Goal: Information Seeking & Learning: Learn about a topic

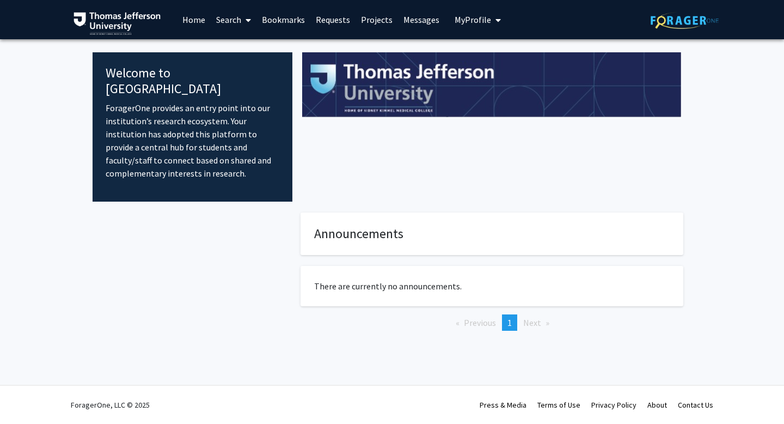
click at [379, 20] on link "Projects" at bounding box center [376, 20] width 42 height 38
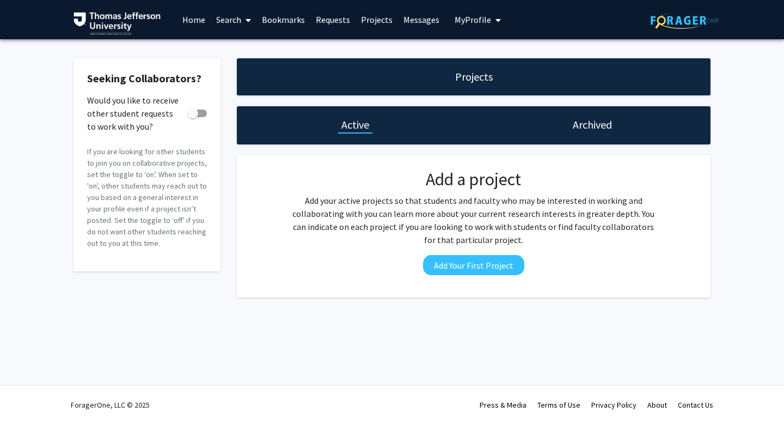
click at [234, 14] on link "Search" at bounding box center [234, 20] width 46 height 38
click at [255, 46] on span "Faculty/Staff" at bounding box center [251, 50] width 80 height 22
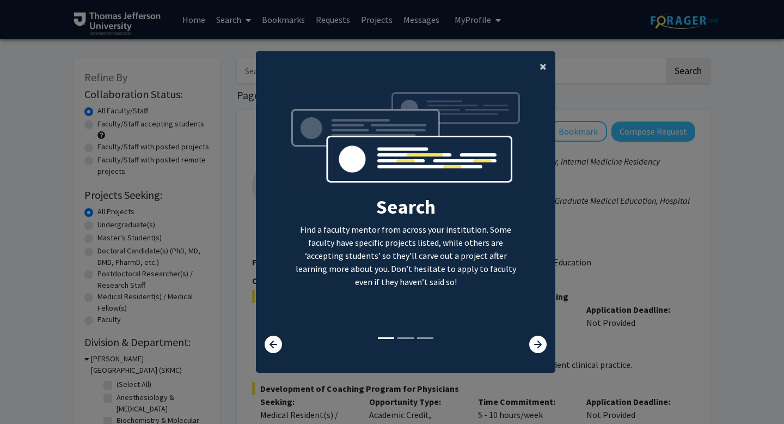
click at [544, 57] on button "×" at bounding box center [543, 66] width 24 height 30
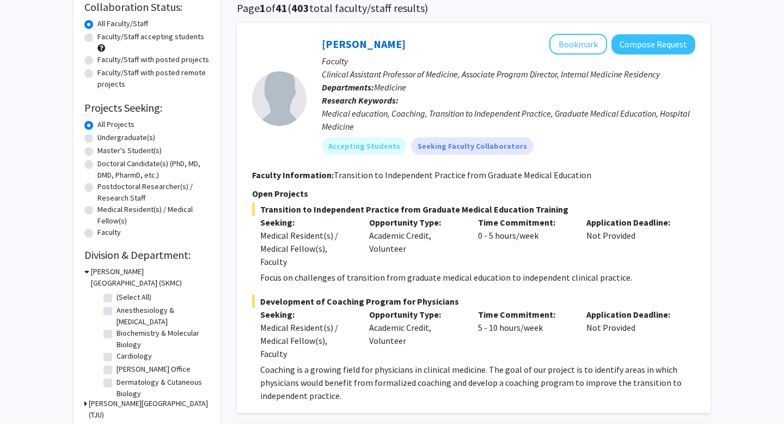
scroll to position [88, 0]
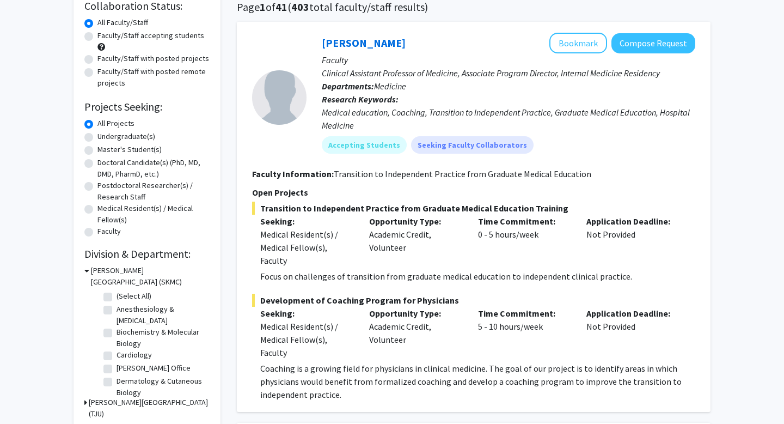
click at [144, 162] on label "Doctoral Candidate(s) (PhD, MD, DMD, PharmD, etc.)" at bounding box center [153, 168] width 112 height 23
click at [105, 162] on input "Doctoral Candidate(s) (PhD, MD, DMD, PharmD, etc.)" at bounding box center [100, 160] width 7 height 7
radio input "true"
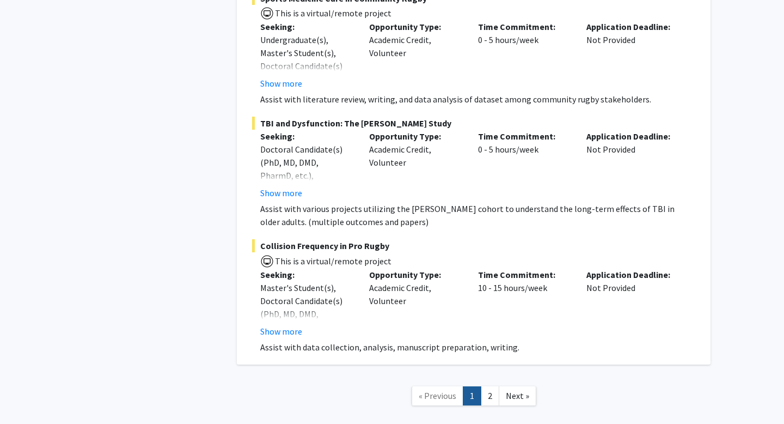
scroll to position [6485, 0]
click at [489, 385] on link "2" at bounding box center [490, 394] width 19 height 19
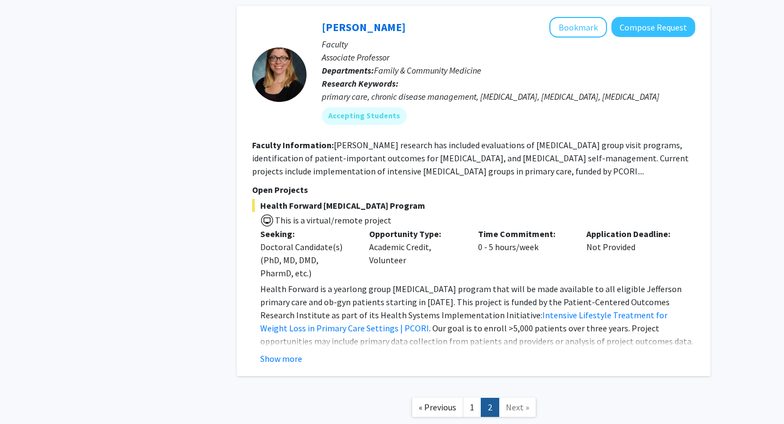
scroll to position [2493, 0]
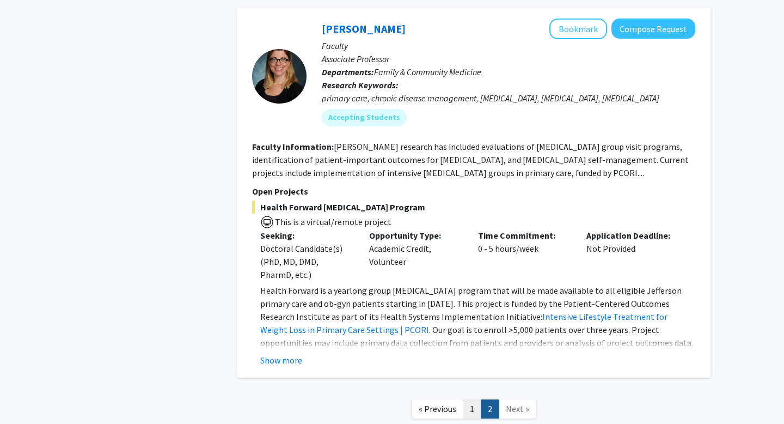
click at [471, 399] on link "1" at bounding box center [472, 408] width 19 height 19
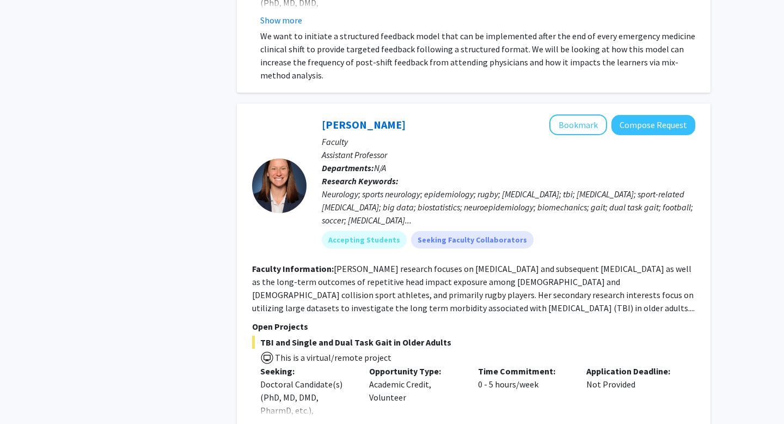
scroll to position [6018, 0]
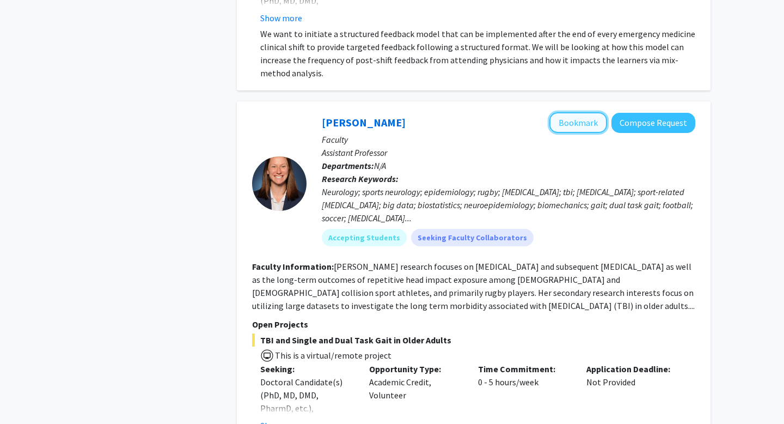
click at [575, 112] on button "Bookmark" at bounding box center [578, 122] width 58 height 21
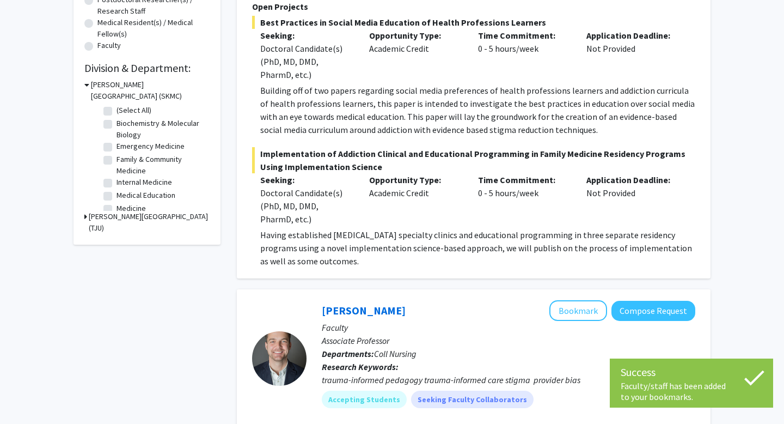
scroll to position [0, 0]
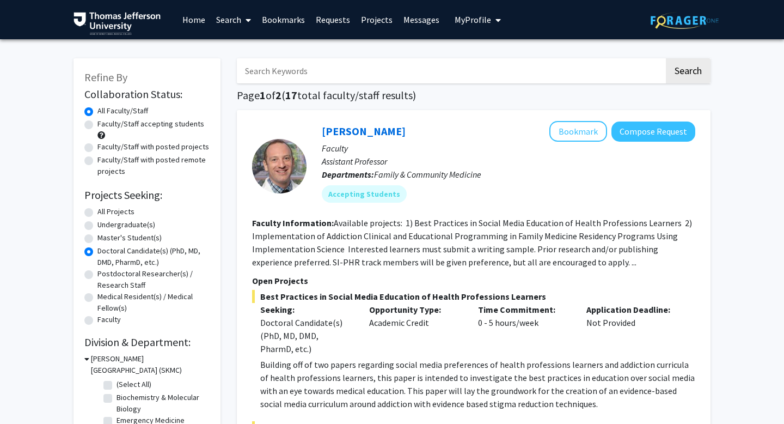
click at [118, 213] on label "All Projects" at bounding box center [115, 211] width 37 height 11
click at [105, 213] on input "All Projects" at bounding box center [100, 209] width 7 height 7
radio input "true"
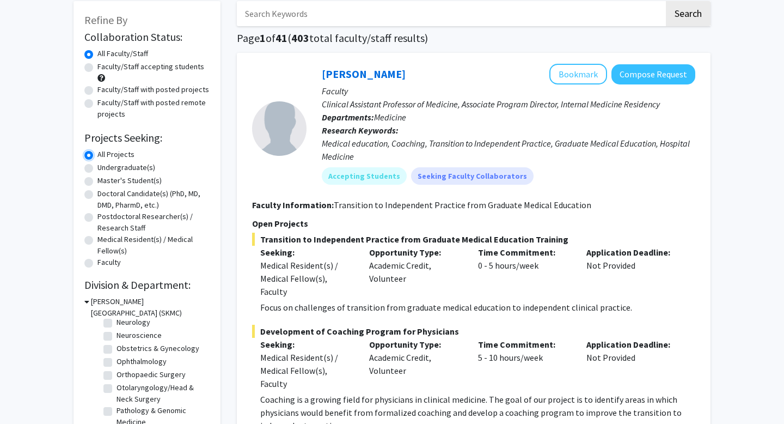
scroll to position [313, 0]
click at [117, 375] on label "Orthopaedic Surgery" at bounding box center [151, 371] width 69 height 11
click at [117, 373] on input "Orthopaedic Surgery" at bounding box center [120, 369] width 7 height 7
checkbox input "true"
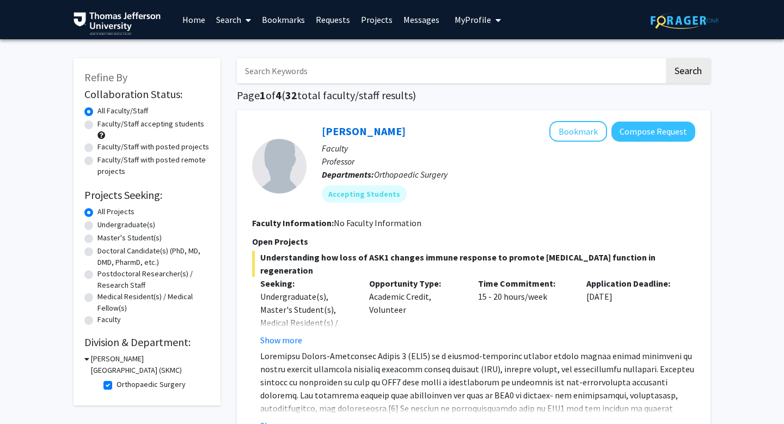
click at [134, 381] on label "Orthopaedic Surgery" at bounding box center [151, 383] width 69 height 11
click at [124, 381] on input "Orthopaedic Surgery" at bounding box center [120, 381] width 7 height 7
checkbox input "false"
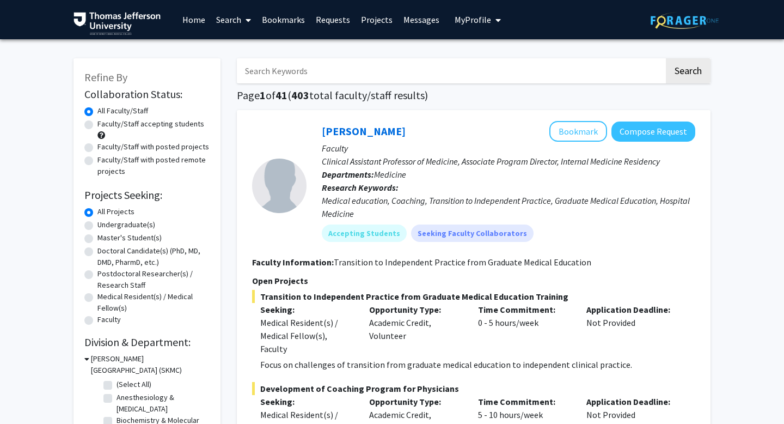
click at [170, 144] on label "Faculty/Staff with posted projects" at bounding box center [153, 146] width 112 height 11
click at [105, 144] on input "Faculty/Staff with posted projects" at bounding box center [100, 144] width 7 height 7
radio input "true"
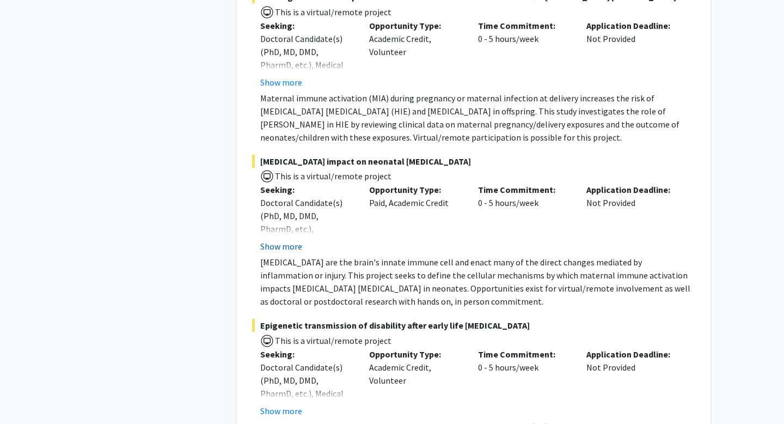
scroll to position [4535, 0]
click at [288, 240] on button "Show more" at bounding box center [281, 246] width 42 height 13
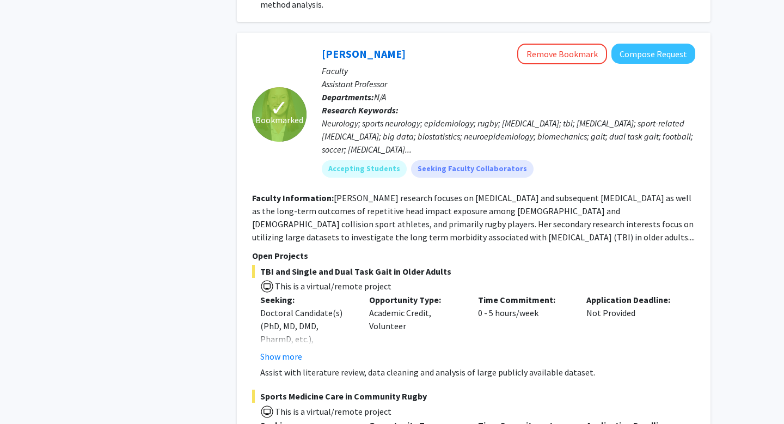
scroll to position [6010, 0]
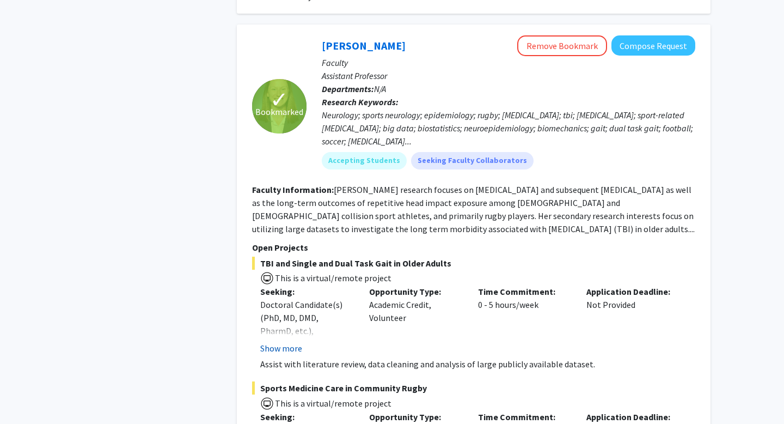
click at [293, 341] on button "Show more" at bounding box center [281, 347] width 42 height 13
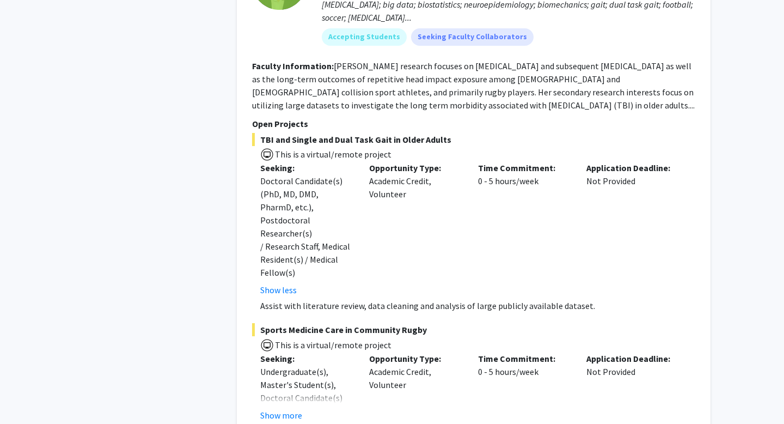
scroll to position [6134, 0]
click at [278, 408] on button "Show more" at bounding box center [281, 414] width 42 height 13
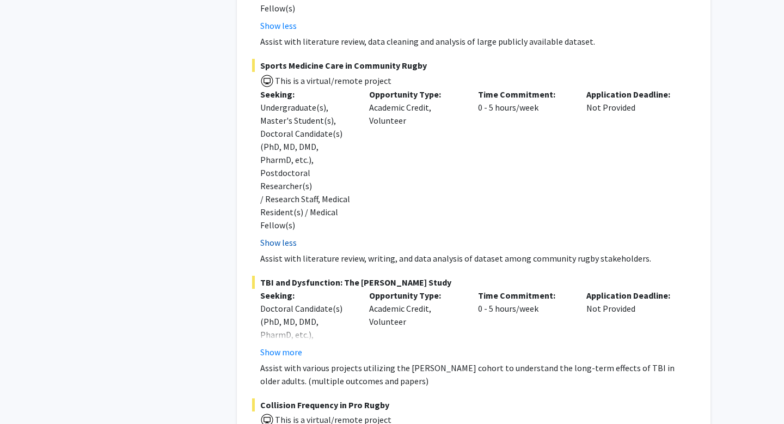
scroll to position [6424, 0]
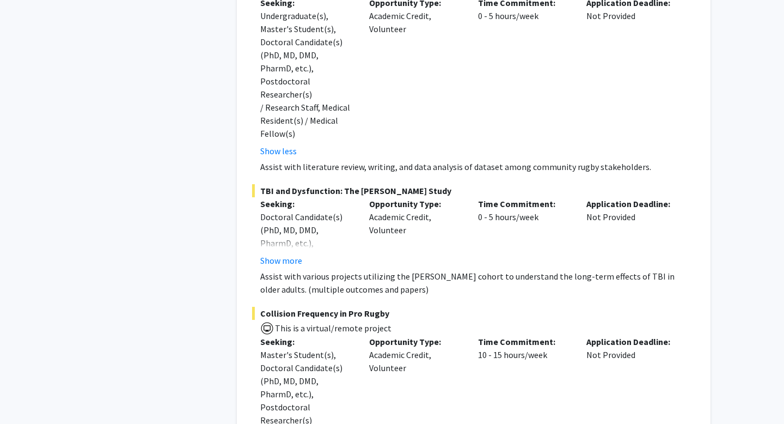
scroll to position [6491, 0]
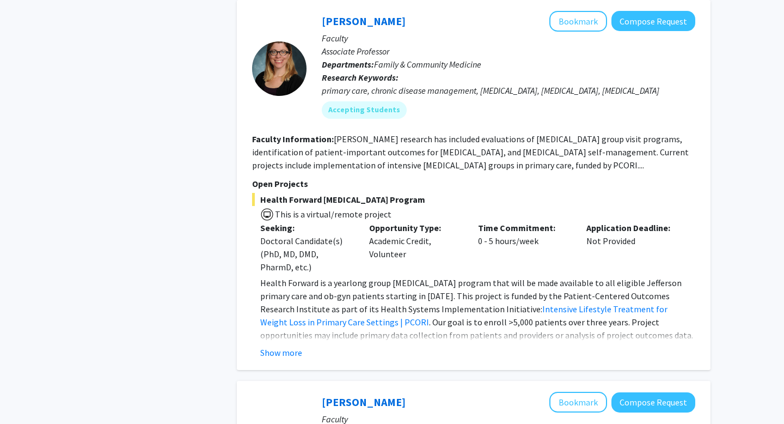
scroll to position [819, 0]
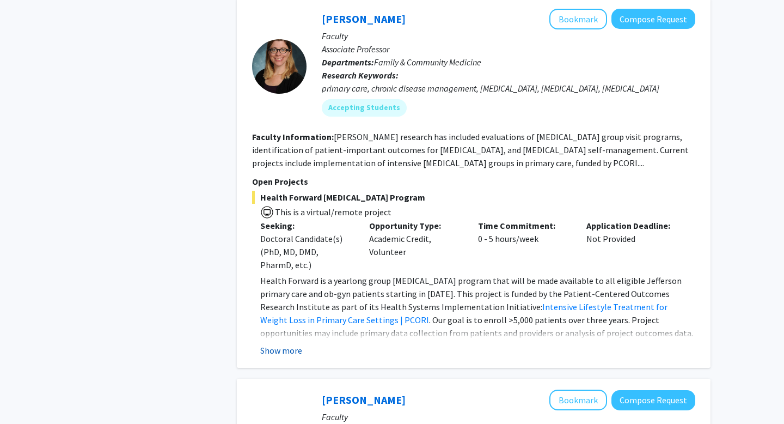
click at [293, 349] on button "Show more" at bounding box center [281, 350] width 42 height 13
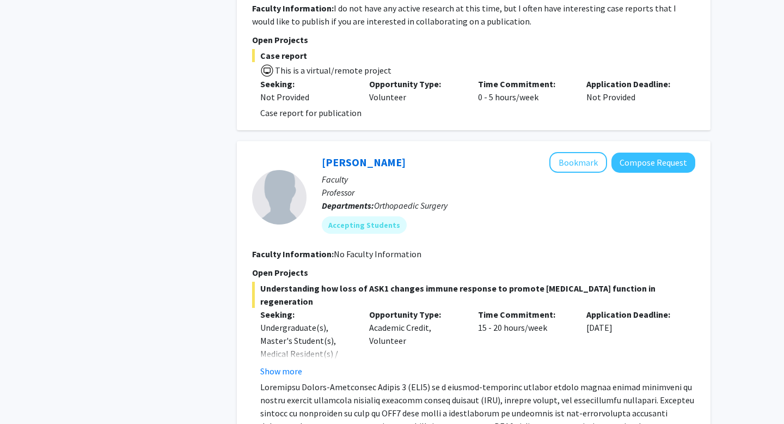
scroll to position [2664, 0]
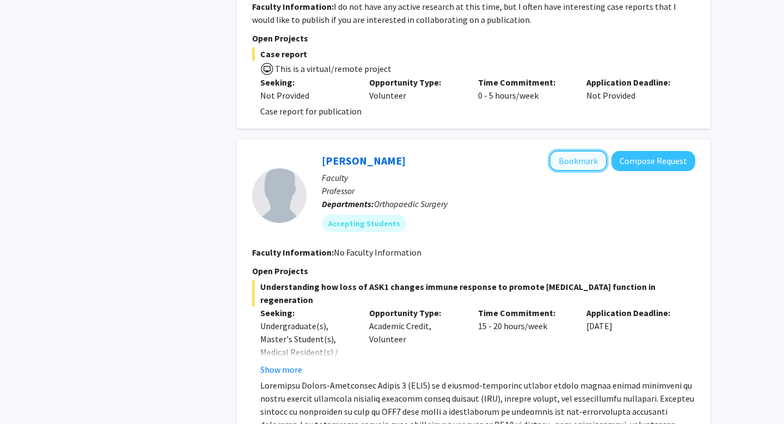
click at [580, 150] on button "Bookmark" at bounding box center [578, 160] width 58 height 21
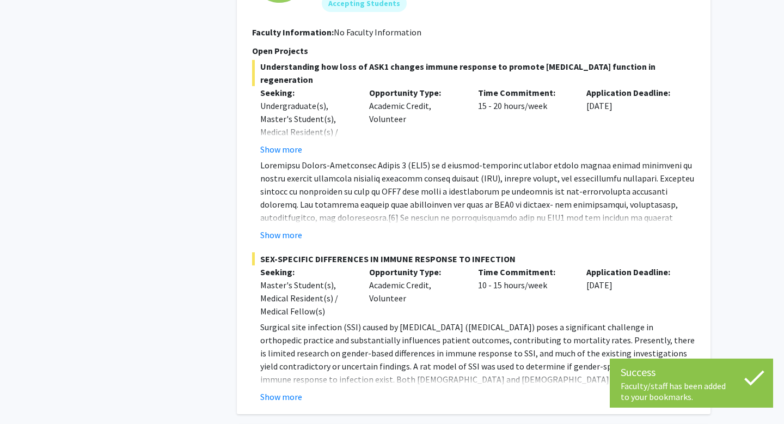
scroll to position [2889, 0]
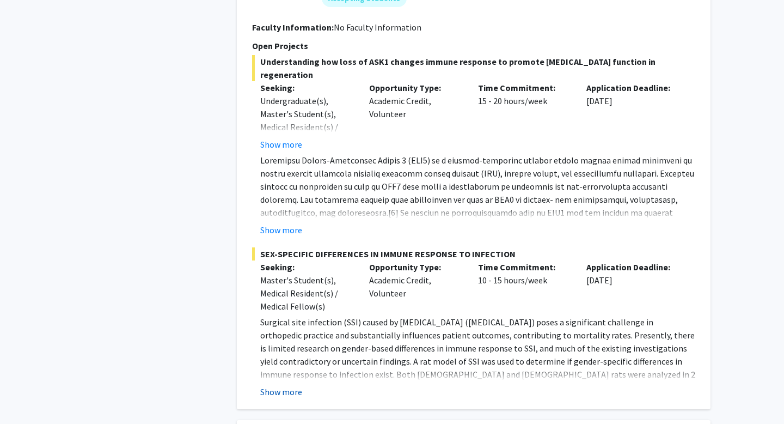
click at [285, 385] on button "Show more" at bounding box center [281, 391] width 42 height 13
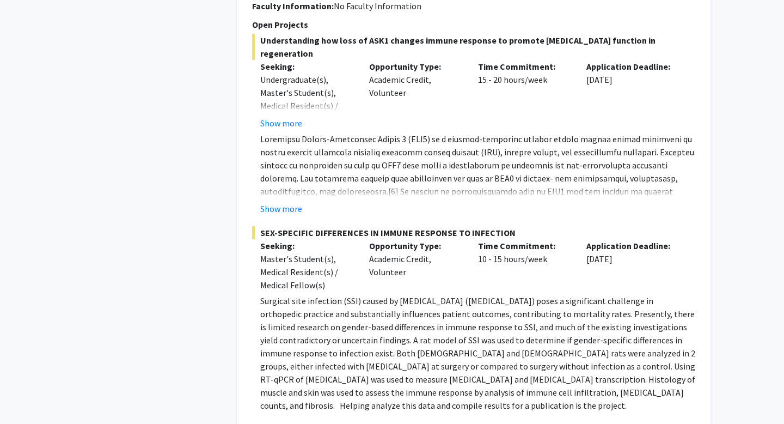
scroll to position [2911, 0]
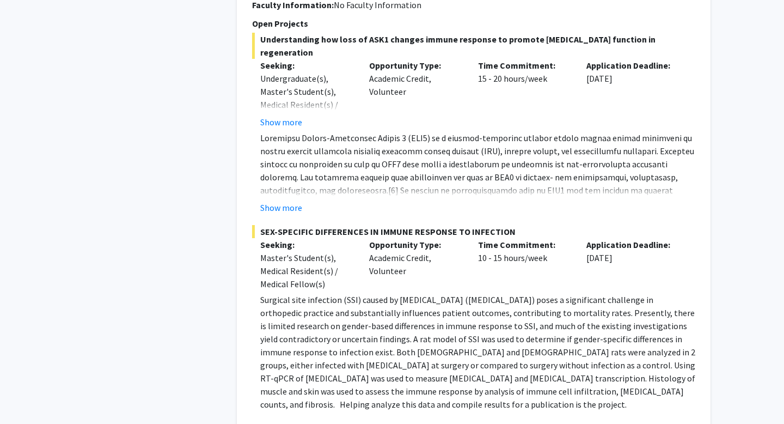
click at [377, 293] on p "Surgical site infection (SSI) caused by [MEDICAL_DATA] ([MEDICAL_DATA]) poses a…" at bounding box center [477, 352] width 435 height 118
click at [291, 201] on button "Show more" at bounding box center [281, 207] width 42 height 13
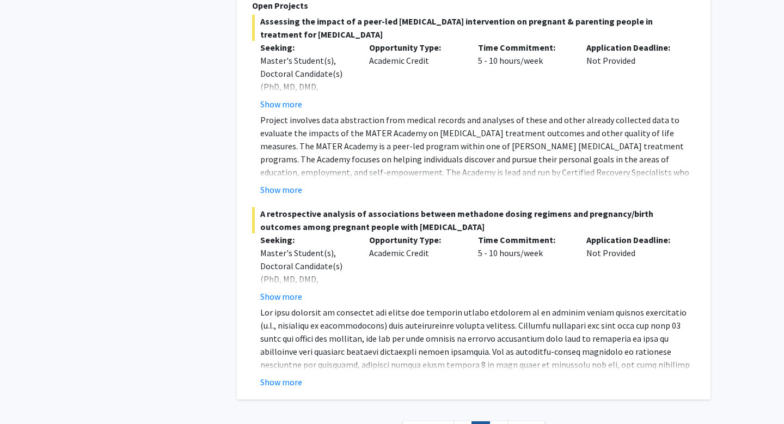
scroll to position [4223, 0]
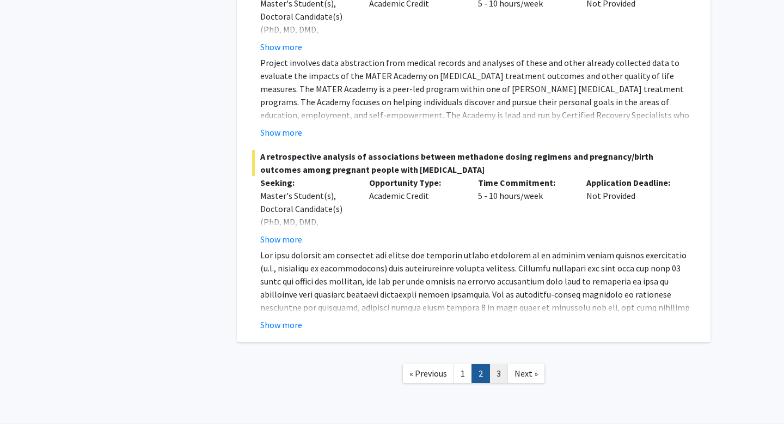
click at [494, 364] on link "3" at bounding box center [498, 373] width 19 height 19
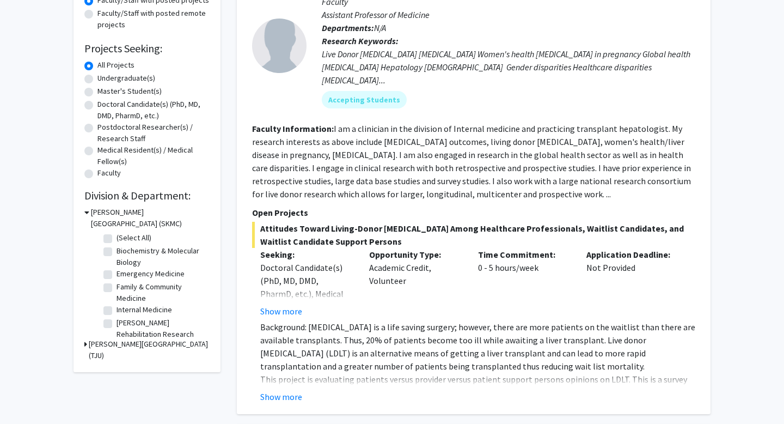
scroll to position [150, 0]
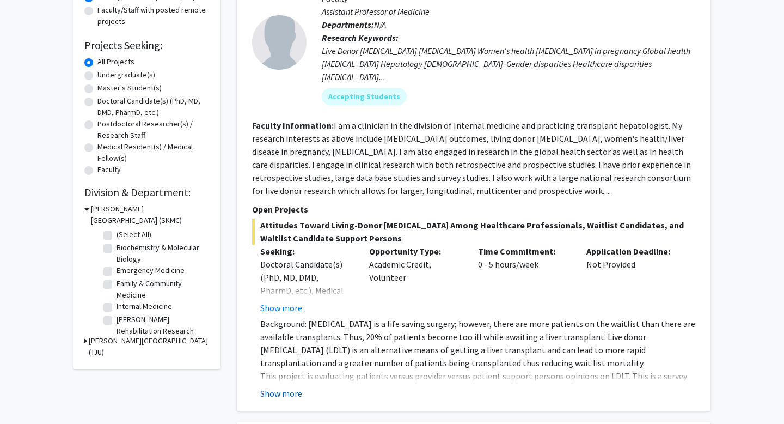
click at [295, 387] on button "Show more" at bounding box center [281, 393] width 42 height 13
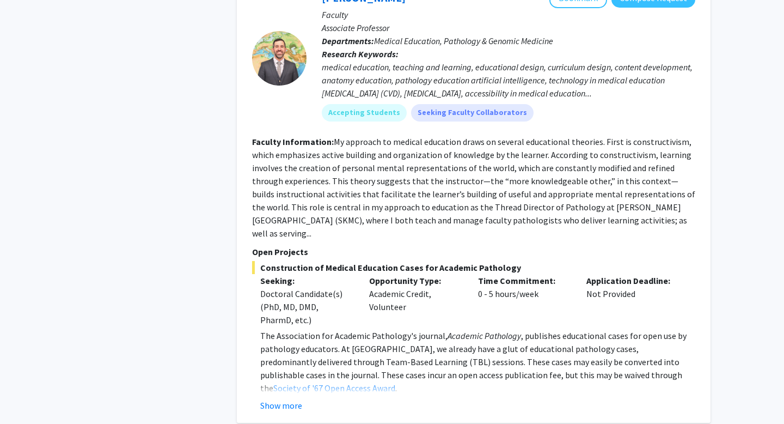
scroll to position [3291, 0]
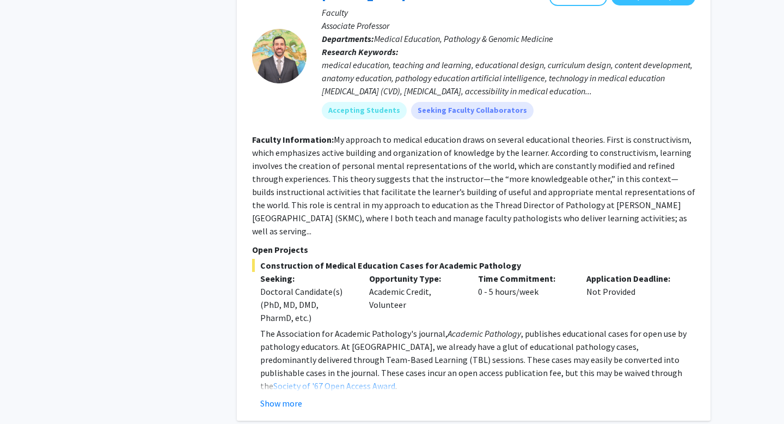
click at [299, 355] on fg-read-more "The Association for Academic Pathology's journal, Academic Pathology , publishe…" at bounding box center [473, 368] width 443 height 83
click at [288, 396] on button "Show more" at bounding box center [281, 402] width 42 height 13
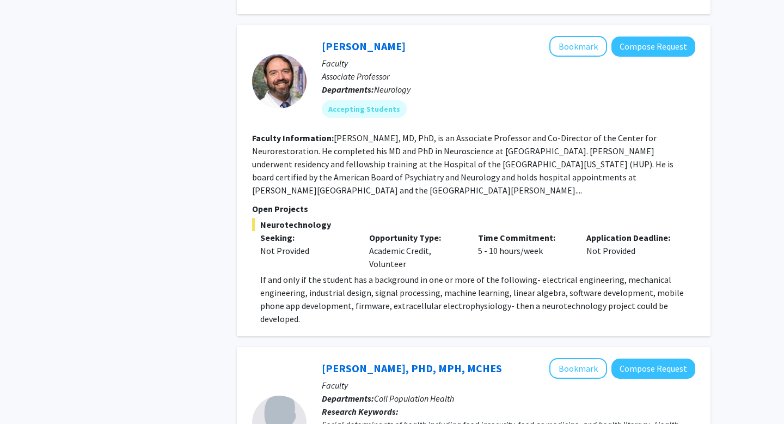
scroll to position [0, 0]
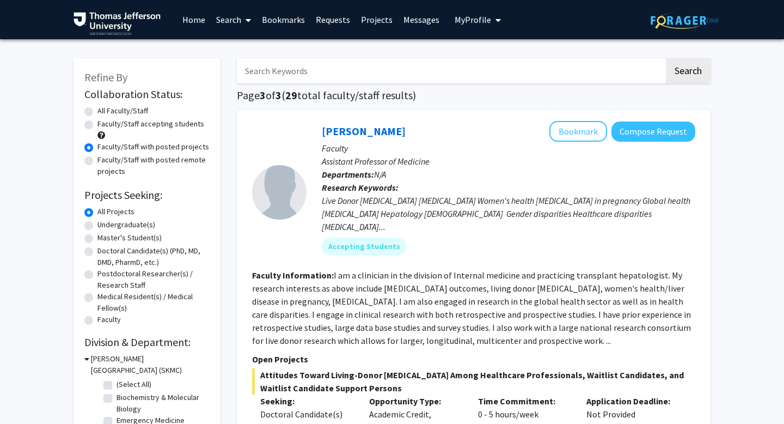
click at [149, 124] on label "Faculty/Staff accepting students" at bounding box center [150, 123] width 107 height 11
click at [105, 124] on input "Faculty/Staff accepting students" at bounding box center [100, 121] width 7 height 7
radio input "true"
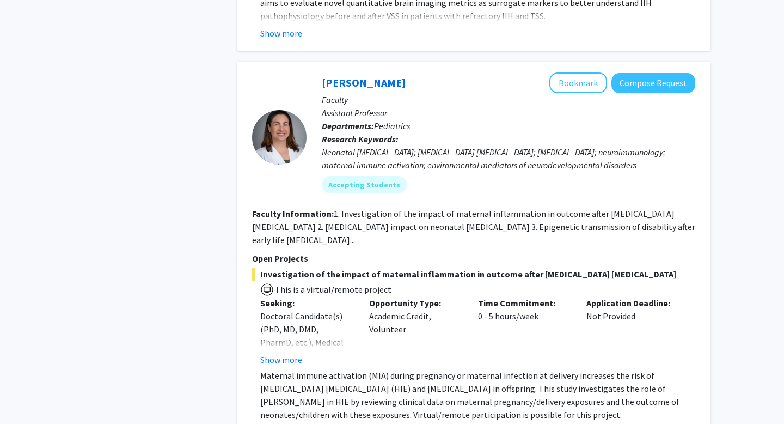
scroll to position [4260, 0]
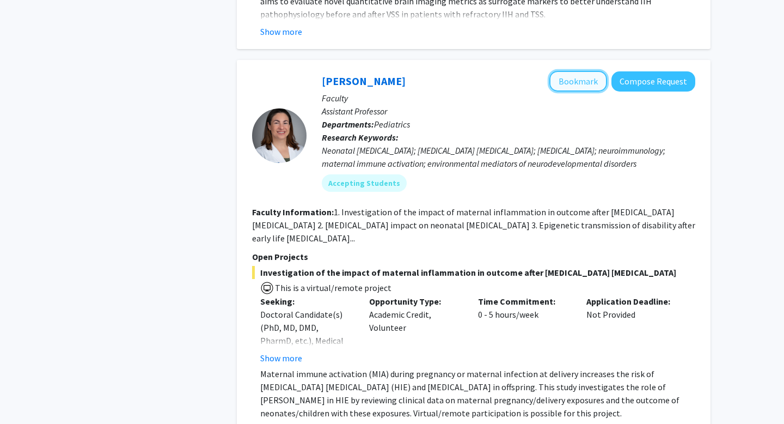
click at [583, 71] on button "Bookmark" at bounding box center [578, 81] width 58 height 21
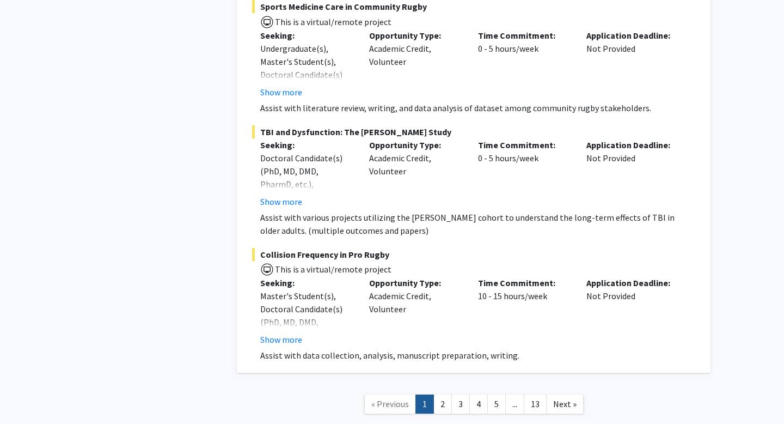
scroll to position [6327, 0]
click at [446, 393] on link "2" at bounding box center [442, 402] width 19 height 19
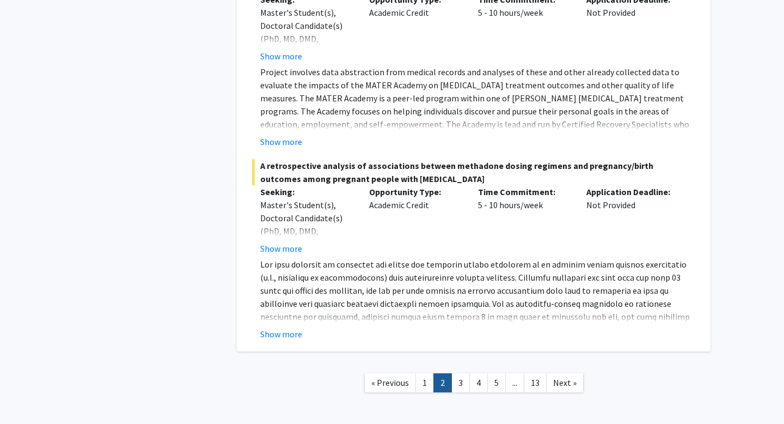
scroll to position [3903, 0]
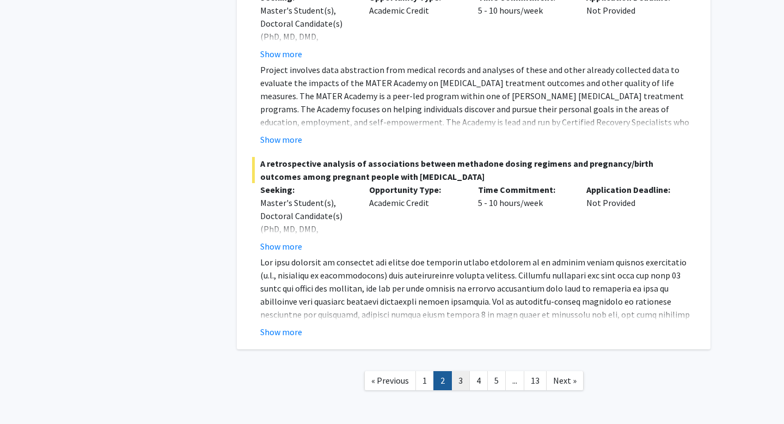
click at [463, 371] on link "3" at bounding box center [460, 380] width 19 height 19
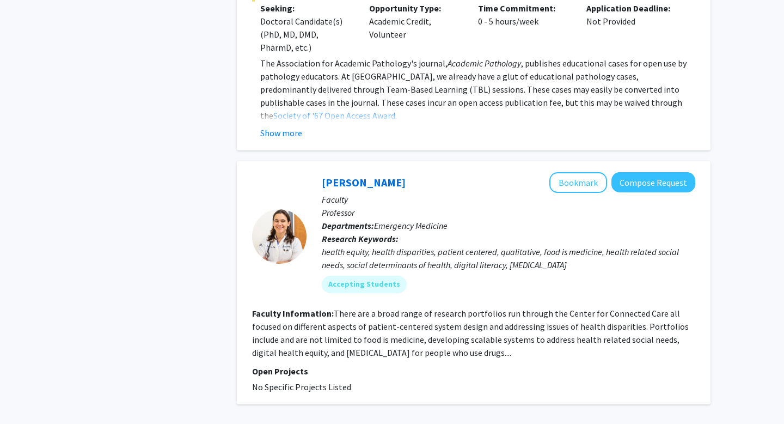
scroll to position [3430, 0]
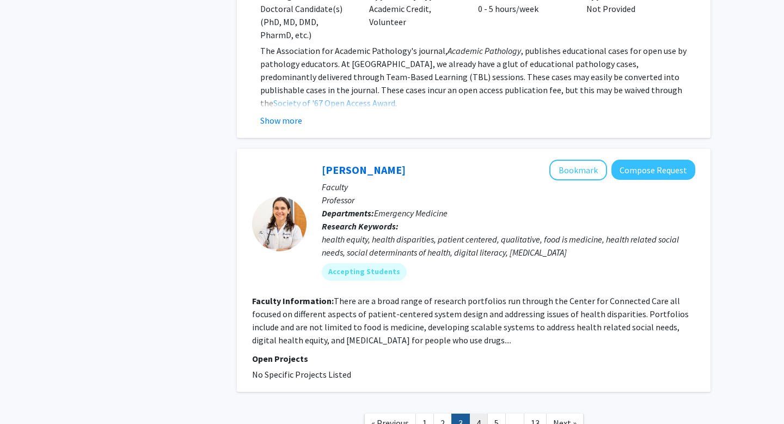
click at [479, 413] on link "4" at bounding box center [478, 422] width 19 height 19
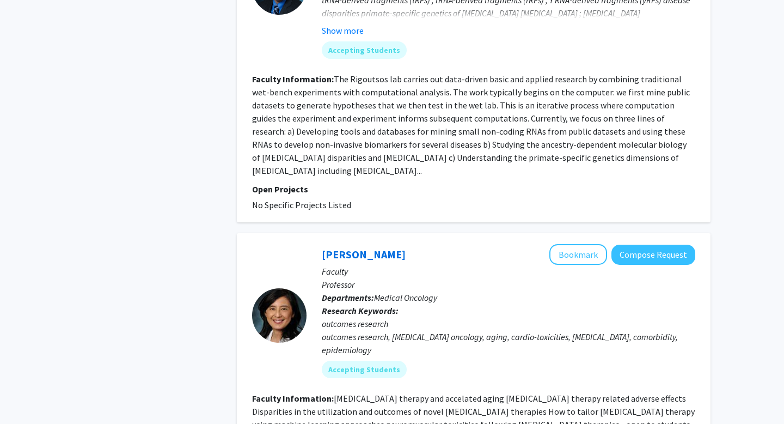
scroll to position [2350, 0]
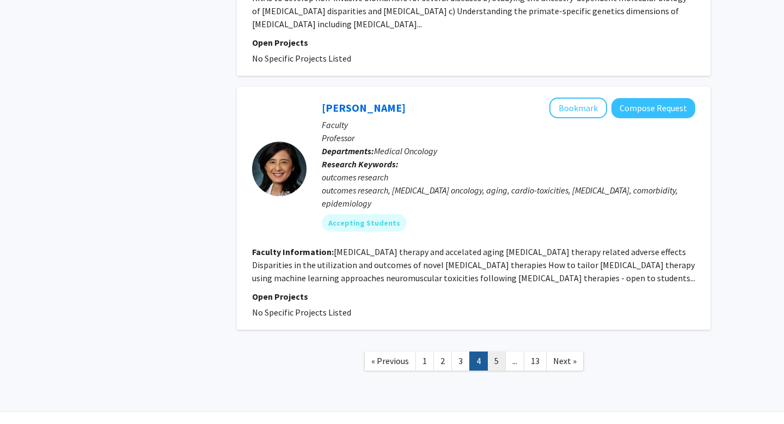
click at [491, 351] on link "5" at bounding box center [496, 360] width 19 height 19
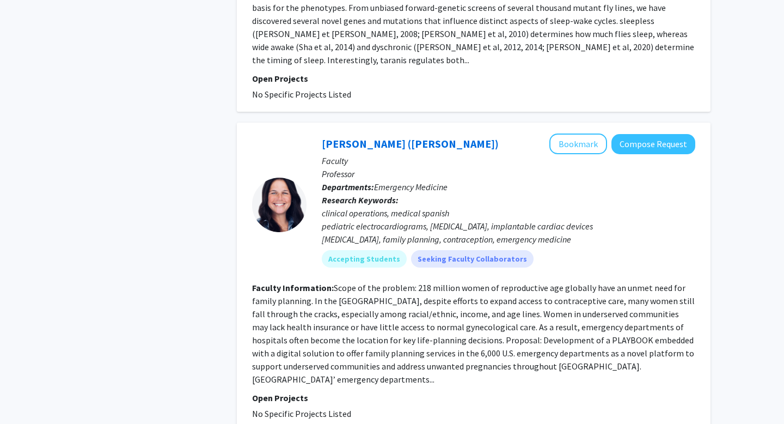
scroll to position [2394, 0]
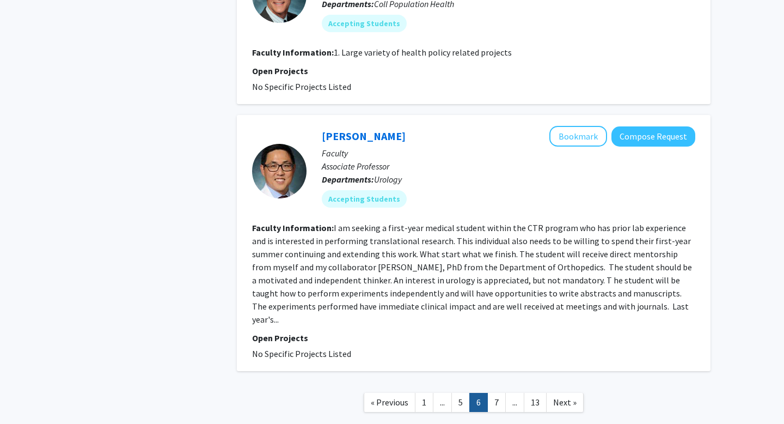
scroll to position [2048, 0]
click at [494, 392] on link "7" at bounding box center [496, 401] width 19 height 19
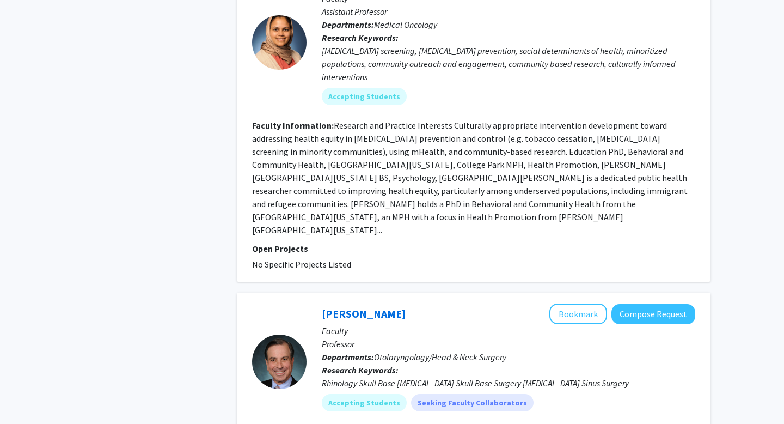
scroll to position [2385, 0]
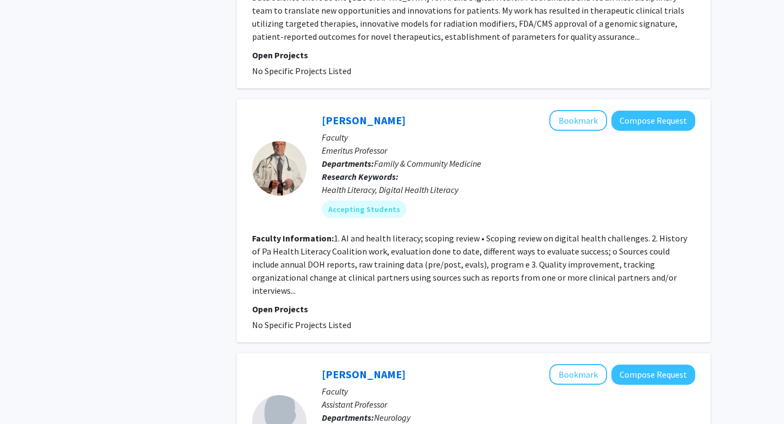
scroll to position [2076, 0]
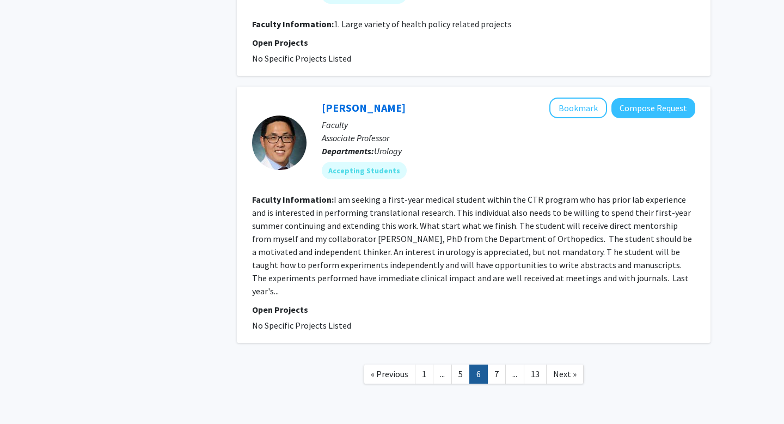
click at [605, 231] on section "Faculty Information: I am seeking a first-year medical student within the CTR p…" at bounding box center [473, 245] width 443 height 105
click at [595, 255] on fg-read-more "I am seeking a first-year medical student within the CTR program who has prior …" at bounding box center [472, 245] width 440 height 102
click at [568, 97] on button "Bookmark" at bounding box center [578, 107] width 58 height 21
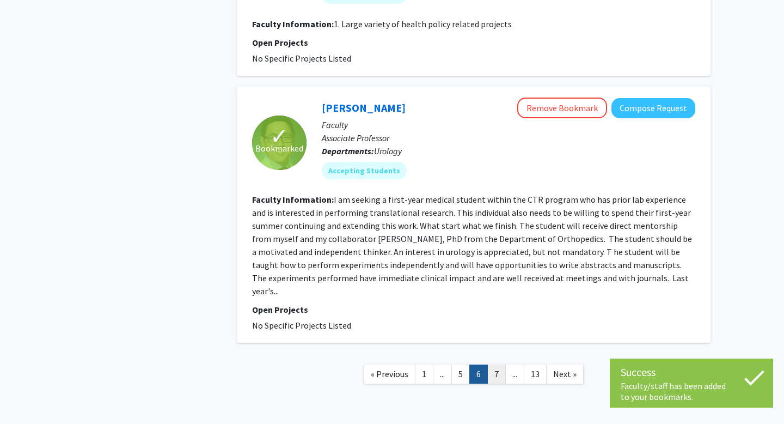
click at [493, 364] on link "7" at bounding box center [496, 373] width 19 height 19
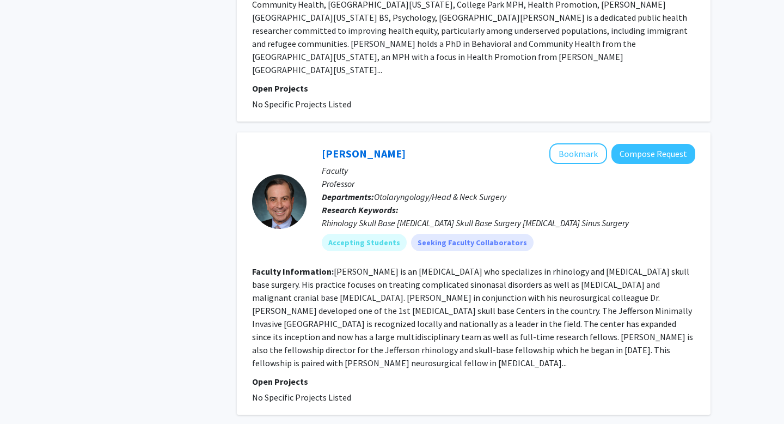
scroll to position [2385, 0]
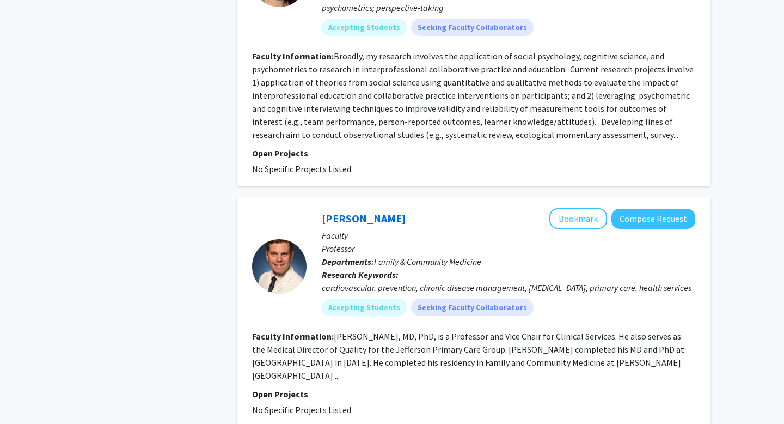
scroll to position [2385, 0]
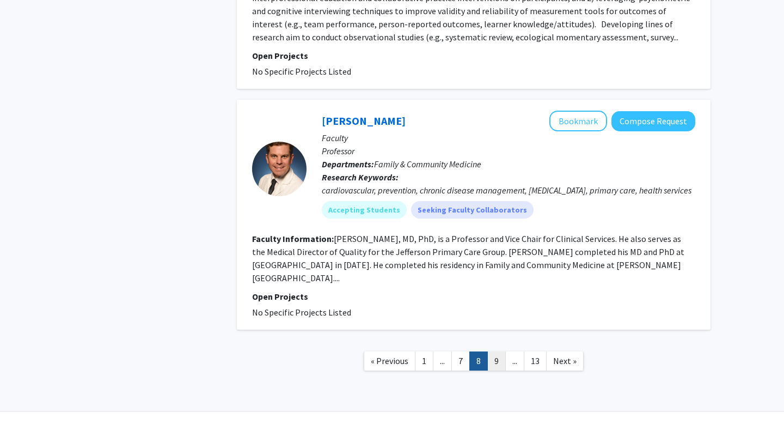
click at [492, 351] on link "9" at bounding box center [496, 360] width 19 height 19
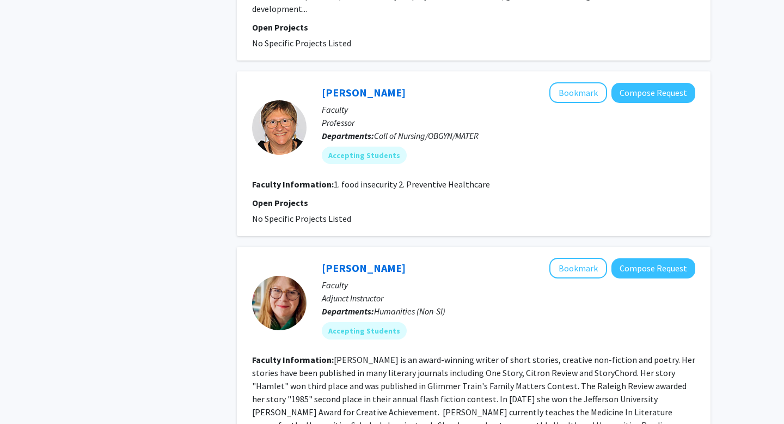
scroll to position [2128, 0]
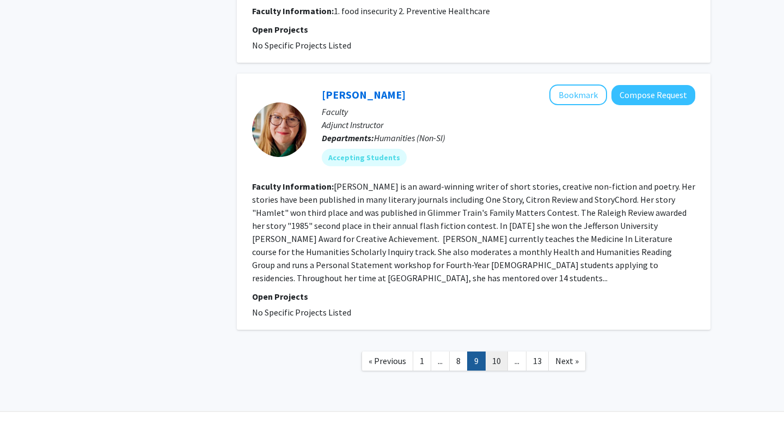
click at [501, 351] on link "10" at bounding box center [496, 360] width 23 height 19
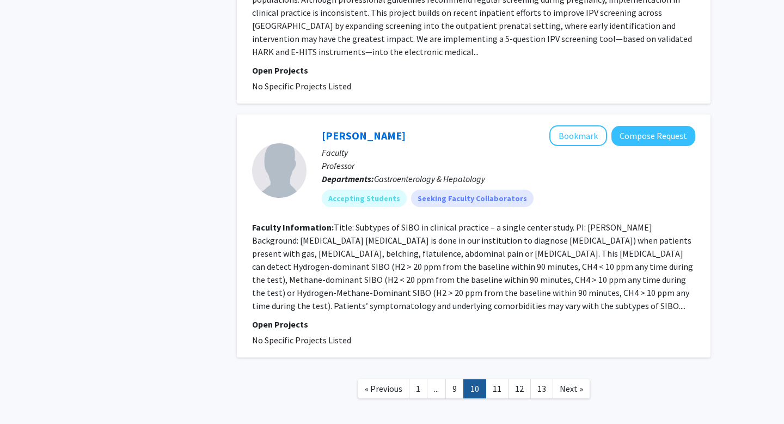
scroll to position [1798, 0]
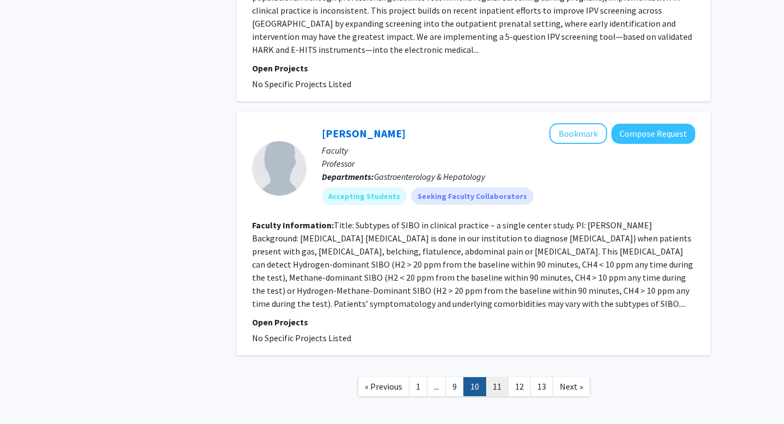
click at [499, 391] on link "11" at bounding box center [497, 386] width 23 height 19
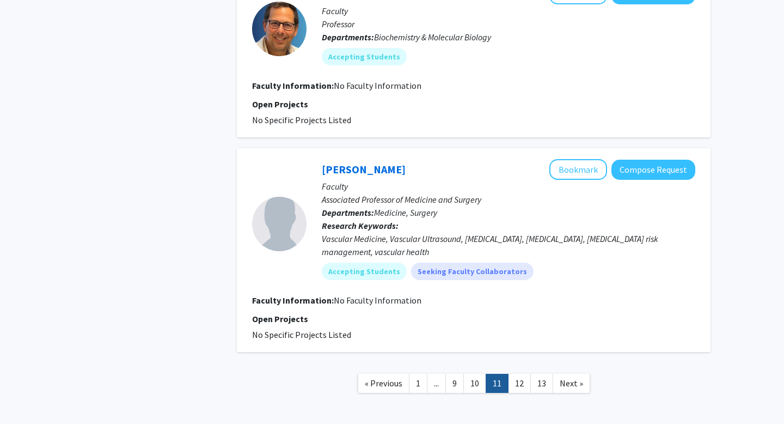
scroll to position [1549, 0]
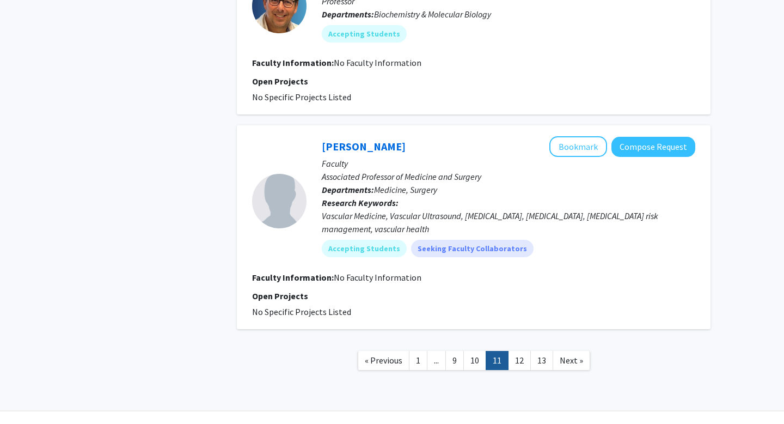
click at [514, 359] on link "12" at bounding box center [519, 360] width 23 height 19
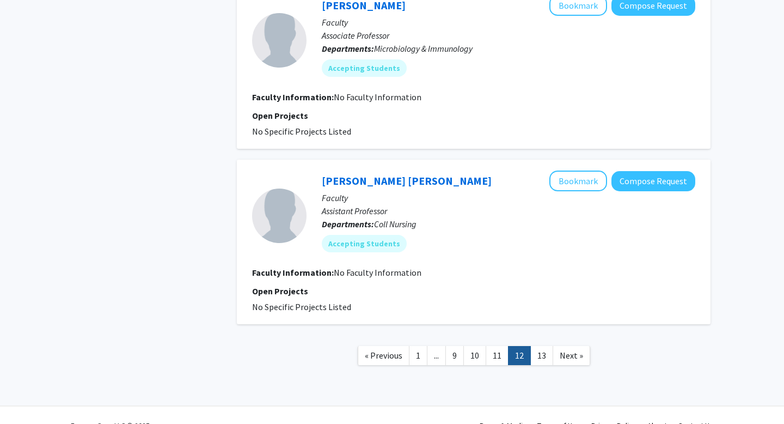
scroll to position [1491, 0]
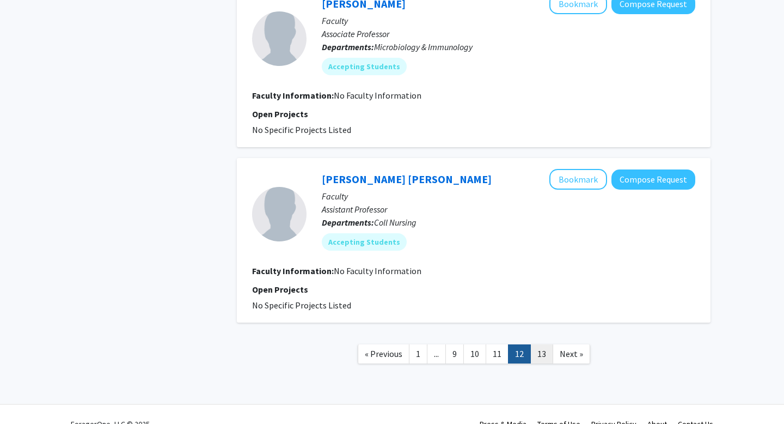
click at [534, 358] on link "13" at bounding box center [541, 353] width 23 height 19
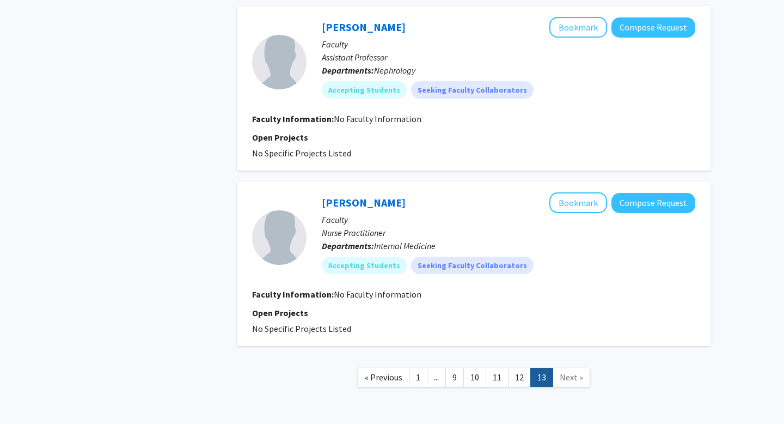
scroll to position [646, 0]
